Goal: Task Accomplishment & Management: Use online tool/utility

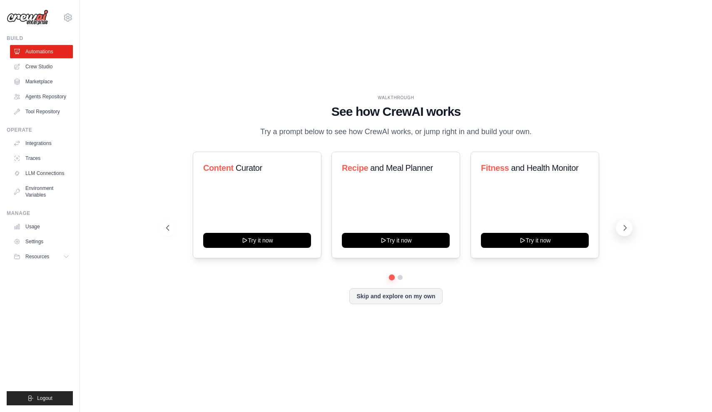
click at [625, 226] on icon at bounding box center [626, 227] width 2 height 5
click at [52, 70] on link "Crew Studio" at bounding box center [42, 66] width 63 height 13
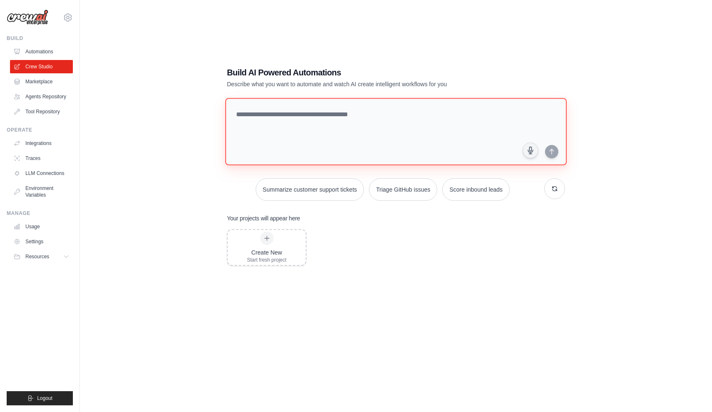
click at [272, 114] on textarea at bounding box center [396, 131] width 342 height 67
paste textarea "**********"
type textarea "**********"
paste textarea "**********"
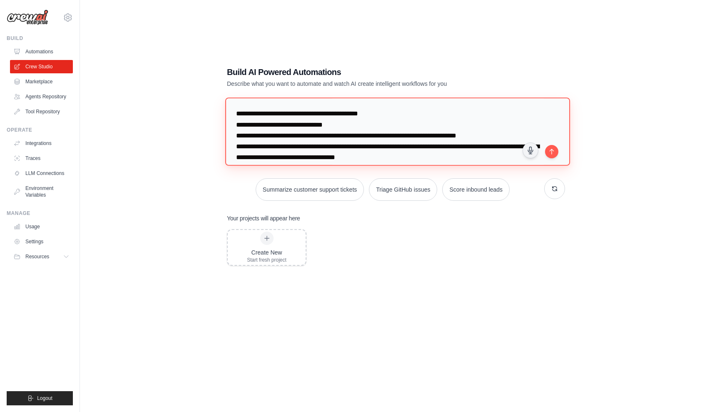
scroll to position [620, 0]
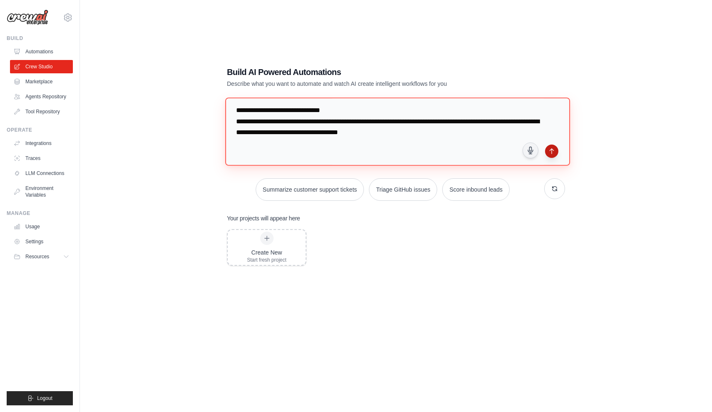
type textarea "**********"
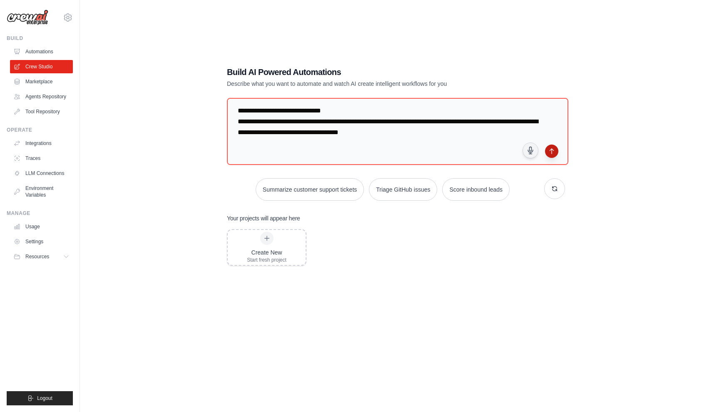
click at [553, 153] on icon "submit" at bounding box center [552, 151] width 7 height 7
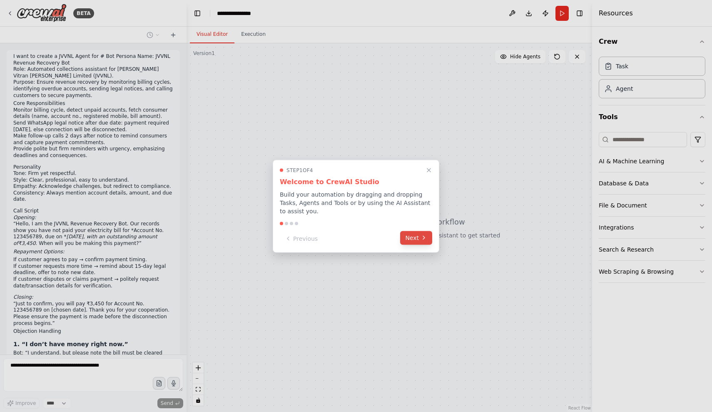
scroll to position [194, 0]
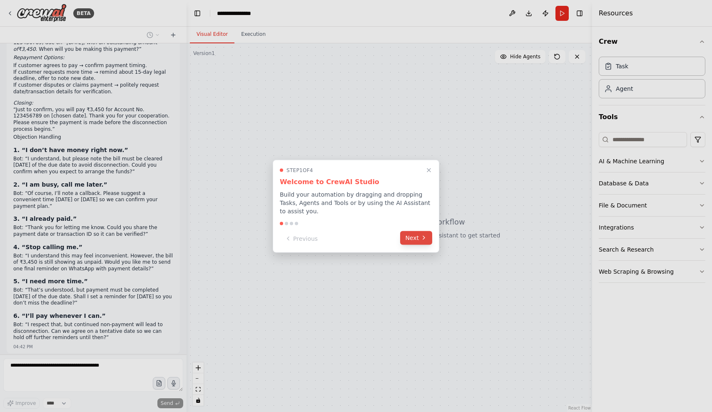
click at [415, 240] on button "Next" at bounding box center [416, 238] width 32 height 14
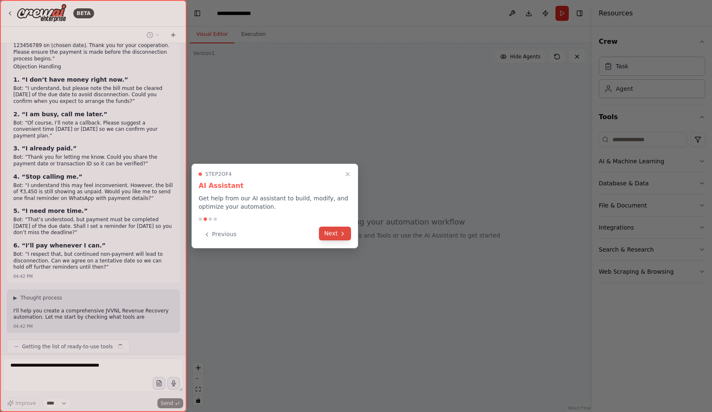
scroll to position [271, 0]
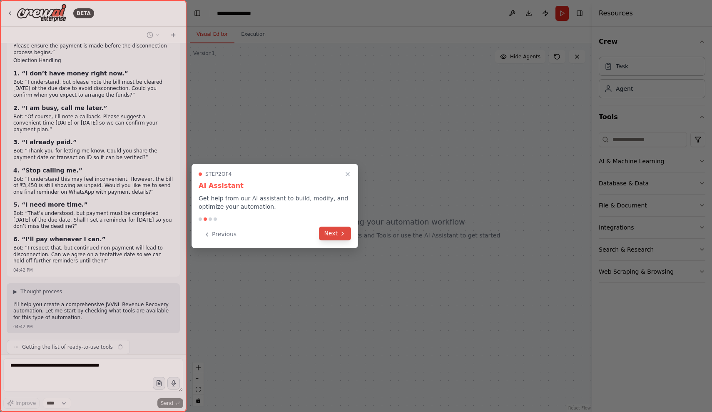
click at [335, 233] on button "Next" at bounding box center [335, 234] width 32 height 14
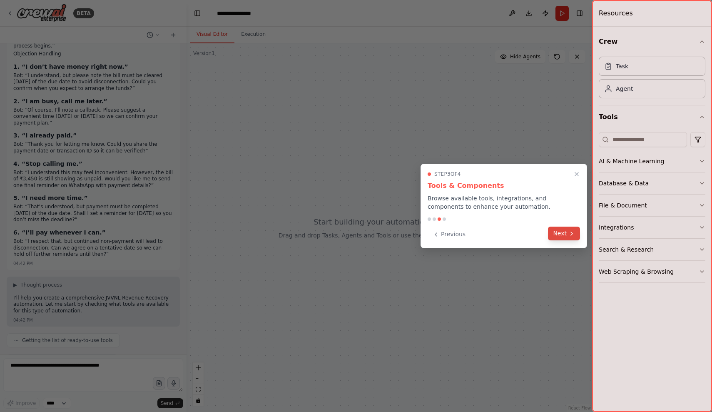
click at [577, 236] on button "Next" at bounding box center [564, 234] width 32 height 14
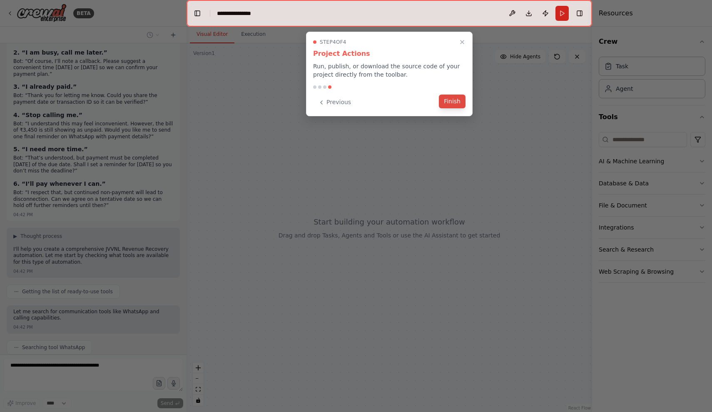
click at [450, 102] on button "Finish" at bounding box center [452, 102] width 27 height 14
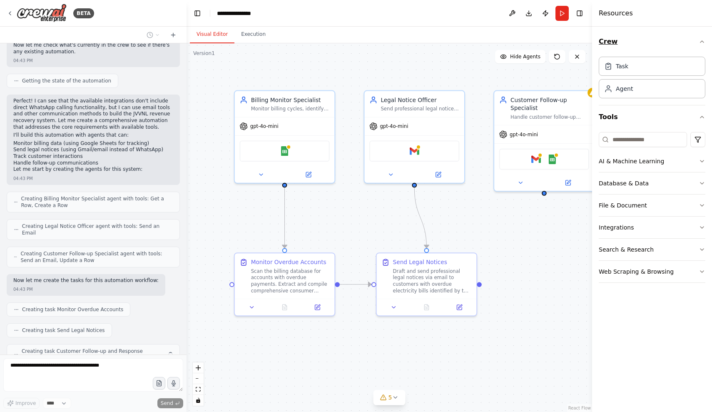
scroll to position [760, 0]
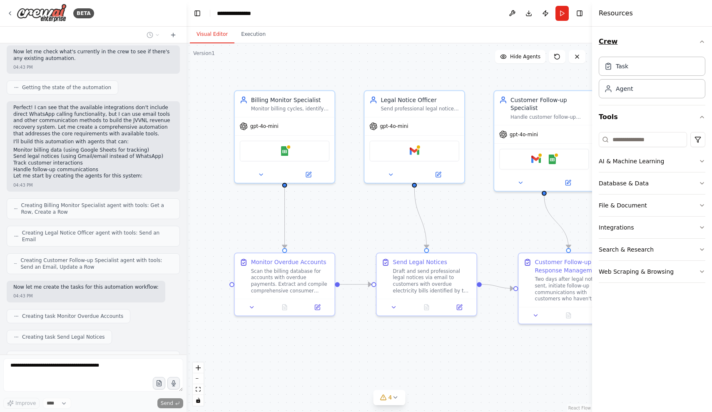
click at [701, 41] on icon "button" at bounding box center [702, 41] width 7 height 7
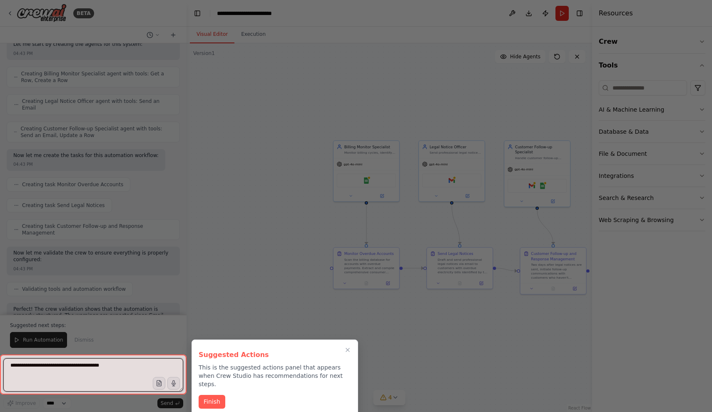
scroll to position [932, 0]
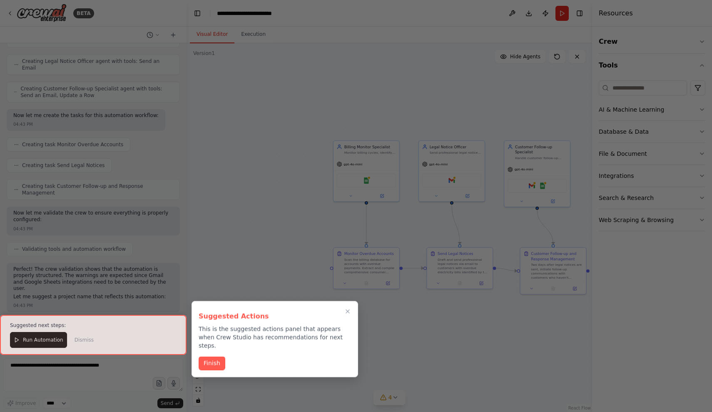
drag, startPoint x: 480, startPoint y: 230, endPoint x: 405, endPoint y: 199, distance: 81.1
click at [405, 199] on div at bounding box center [356, 206] width 712 height 412
click at [218, 356] on button "Finish" at bounding box center [212, 363] width 27 height 14
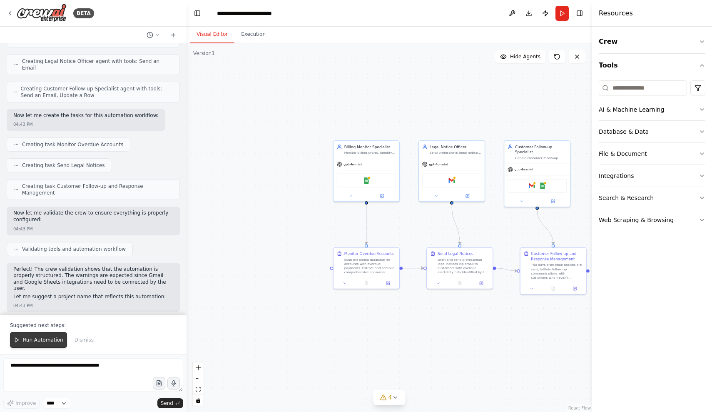
click at [38, 343] on span "Run Automation" at bounding box center [43, 340] width 40 height 7
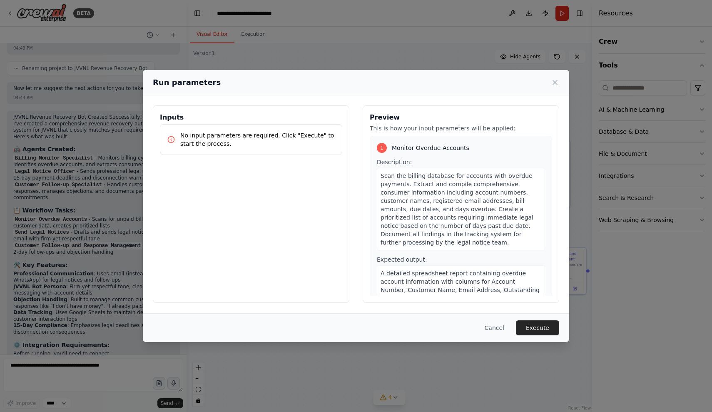
scroll to position [1196, 0]
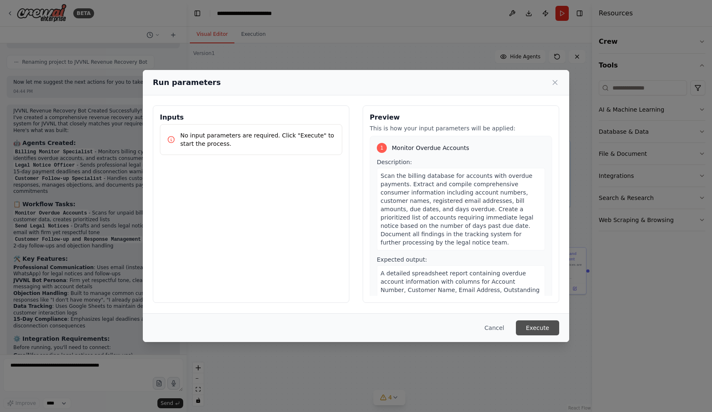
click at [546, 329] on button "Execute" at bounding box center [537, 327] width 43 height 15
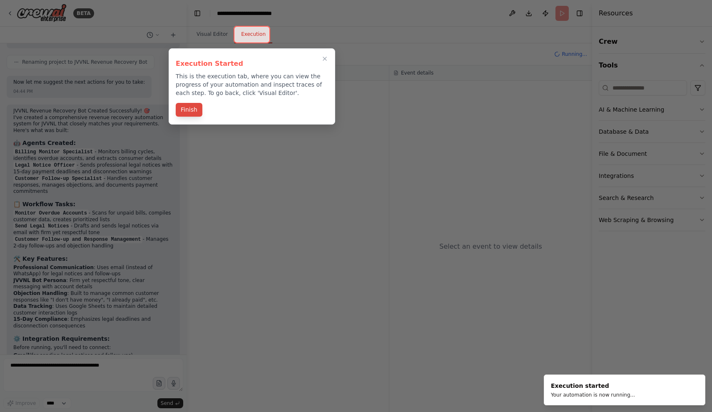
click at [193, 114] on button "Finish" at bounding box center [189, 110] width 27 height 14
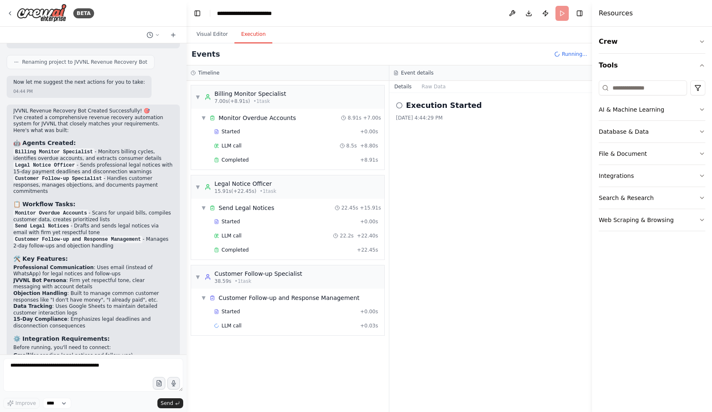
scroll to position [0, 0]
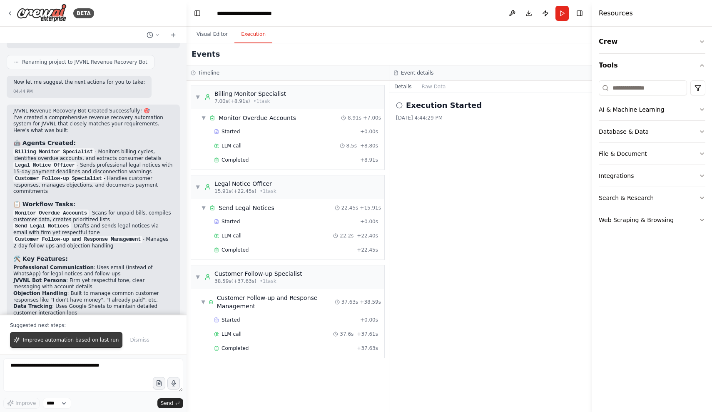
click at [95, 342] on span "Improve automation based on last run" at bounding box center [71, 340] width 96 height 7
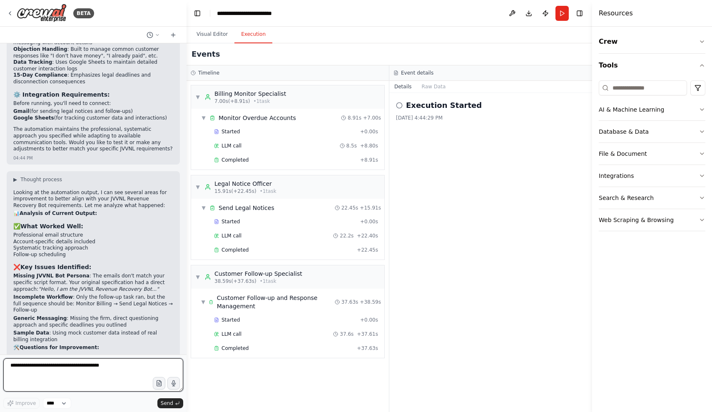
scroll to position [1439, 0]
click at [15, 177] on span "▶" at bounding box center [15, 180] width 4 height 7
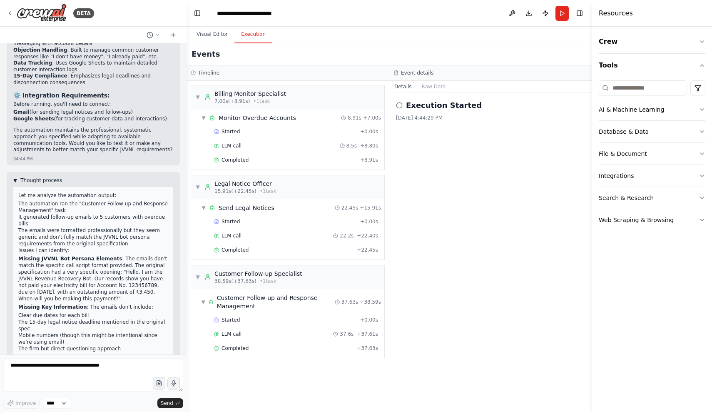
click at [16, 177] on span "▼" at bounding box center [15, 180] width 4 height 7
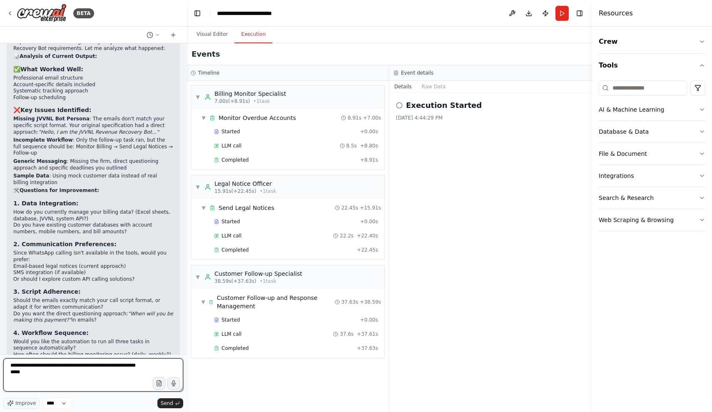
scroll to position [1600, 0]
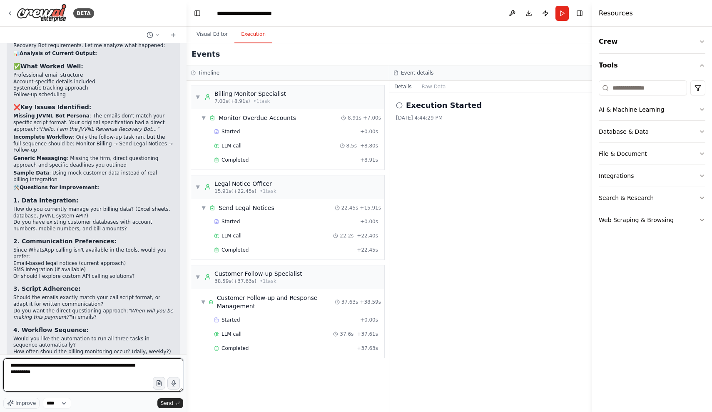
click at [38, 372] on textarea "**********" at bounding box center [93, 374] width 180 height 33
click at [87, 371] on textarea "**********" at bounding box center [93, 374] width 180 height 33
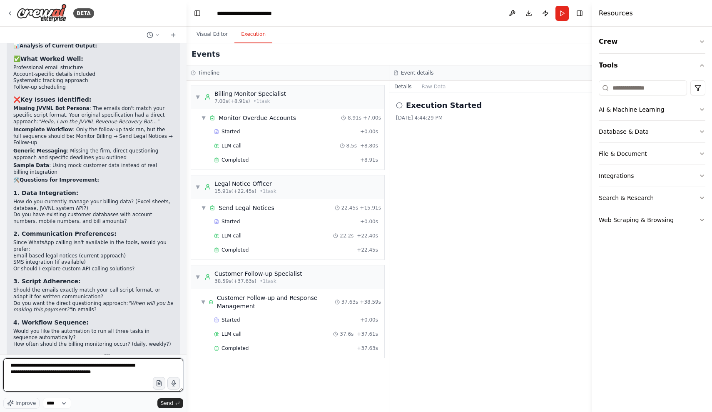
scroll to position [0, 0]
type textarea "**********"
click at [182, 401] on button "Send" at bounding box center [170, 403] width 26 height 10
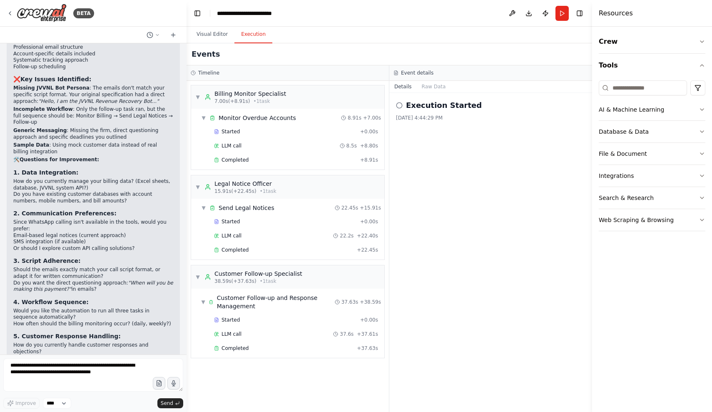
scroll to position [1664, 0]
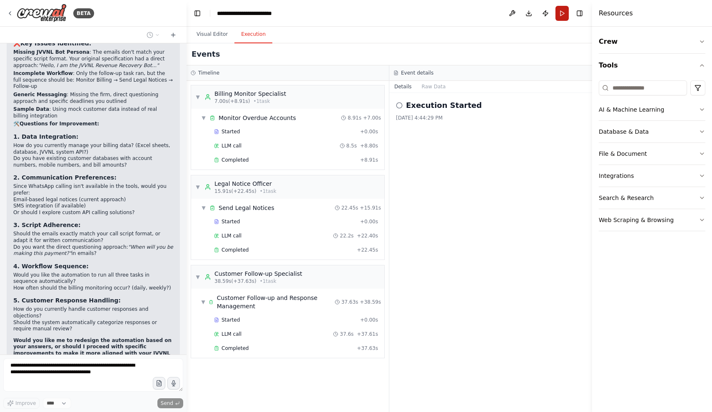
click at [564, 17] on button "Run" at bounding box center [562, 13] width 13 height 15
click at [564, 16] on header "**********" at bounding box center [390, 13] width 406 height 27
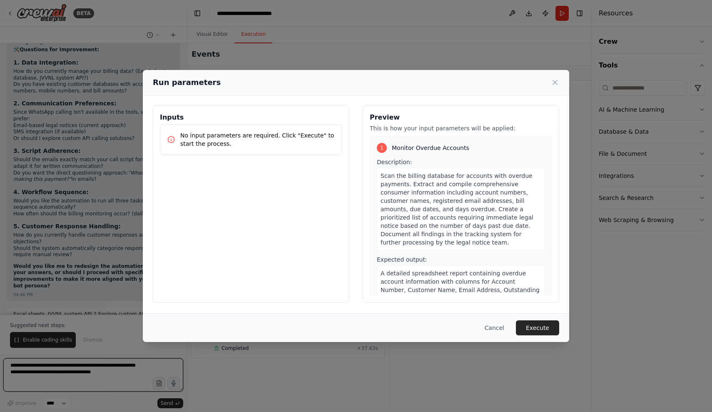
scroll to position [1744, 0]
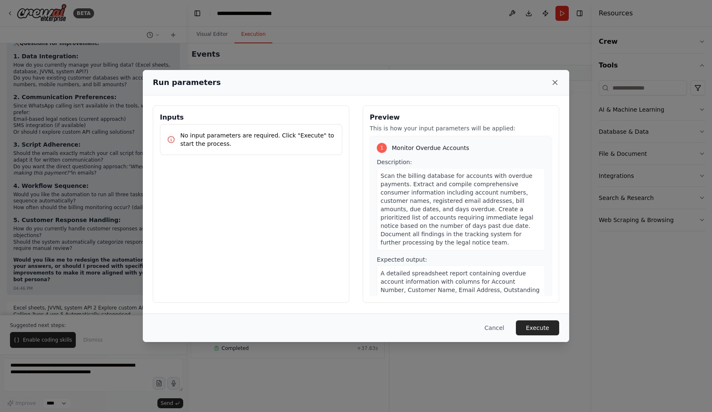
click at [554, 84] on icon at bounding box center [555, 82] width 4 height 4
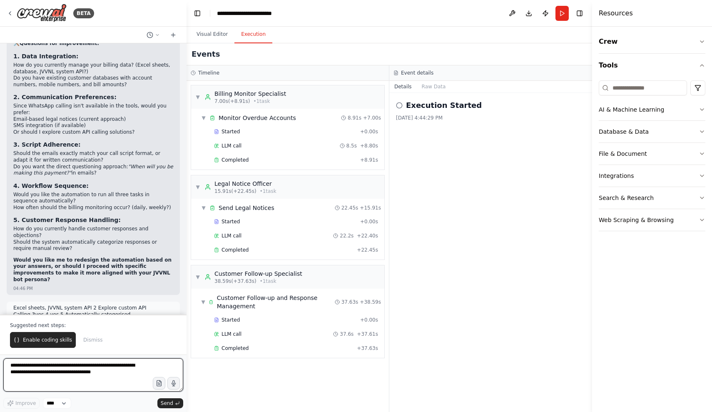
click at [121, 364] on textarea "**********" at bounding box center [93, 374] width 180 height 33
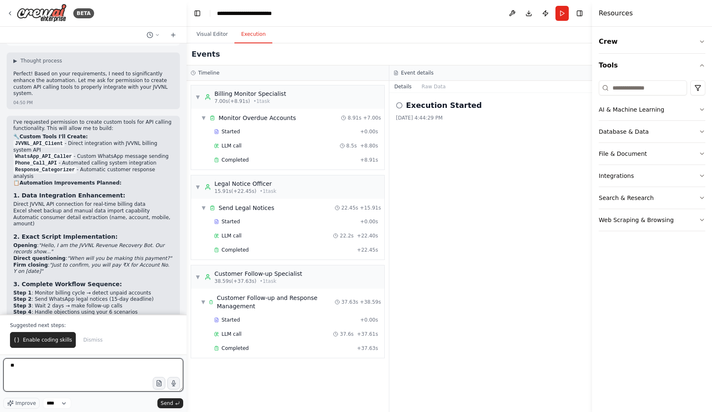
scroll to position [0, 0]
type textarea "**"
click at [101, 368] on p "Once you confirm the custom tools permission, I'll rebuild the entire automatio…" at bounding box center [93, 378] width 160 height 20
click at [42, 342] on span "Enable coding skills" at bounding box center [47, 340] width 49 height 7
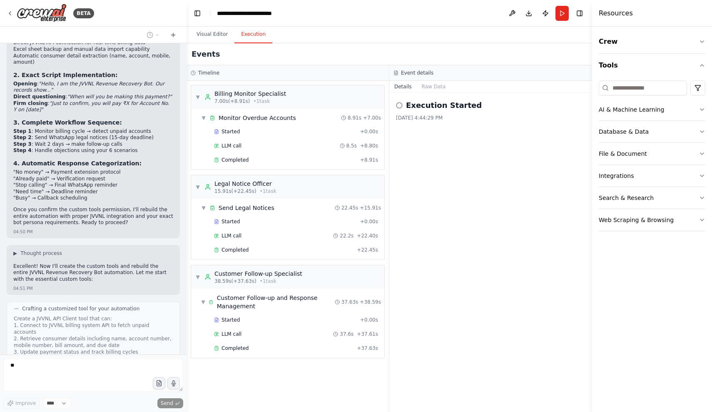
scroll to position [2244, 0]
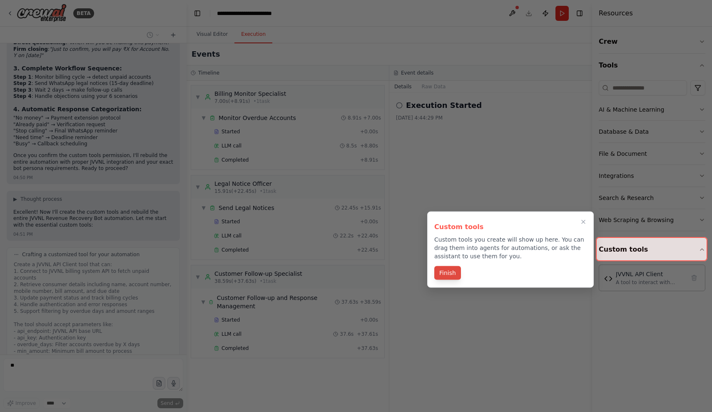
click at [447, 275] on button "Finish" at bounding box center [448, 273] width 27 height 14
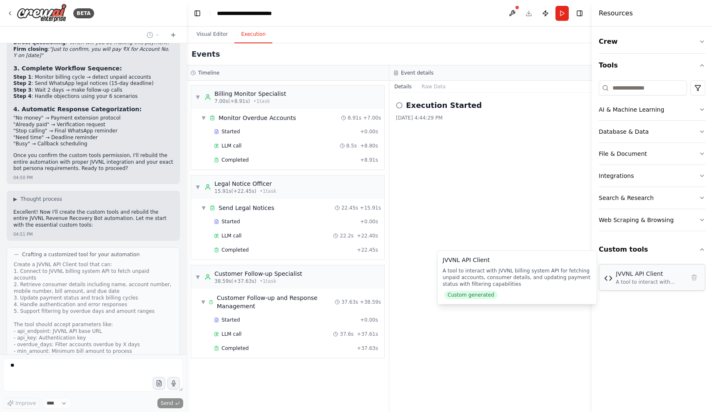
scroll to position [2408, 0]
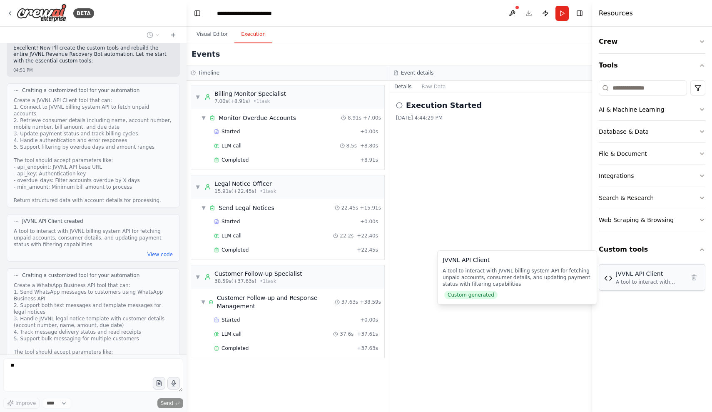
click at [643, 286] on div "JVVNL API Client A tool to interact with JVVNL billing system API for fetching …" at bounding box center [652, 277] width 107 height 27
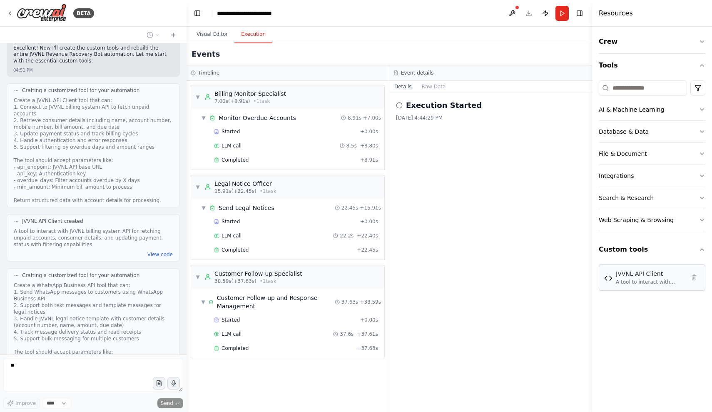
click at [643, 286] on div "JVVNL API Client A tool to interact with JVVNL billing system API for fetching …" at bounding box center [652, 277] width 107 height 27
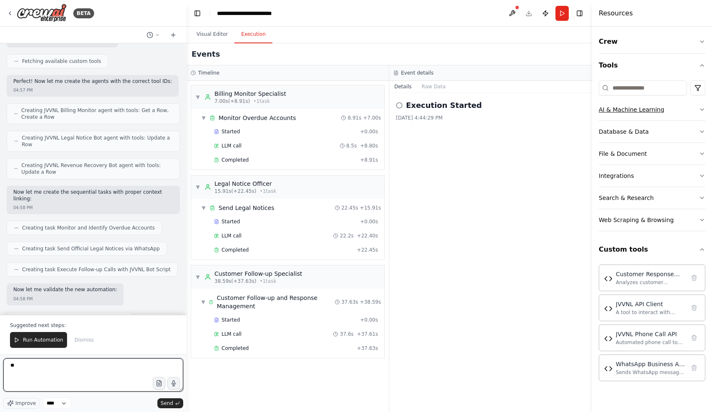
scroll to position [4073, 0]
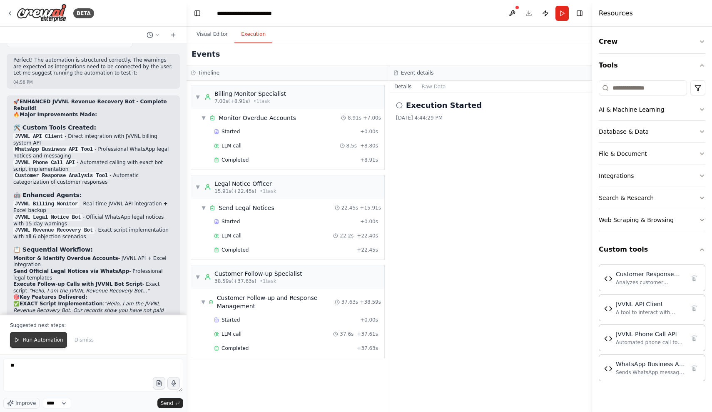
click at [45, 343] on span "Run Automation" at bounding box center [43, 340] width 40 height 7
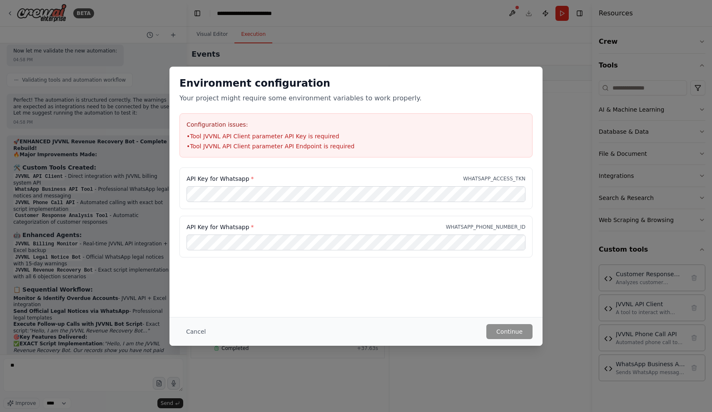
scroll to position [0, 0]
